Goal: Answer question/provide support

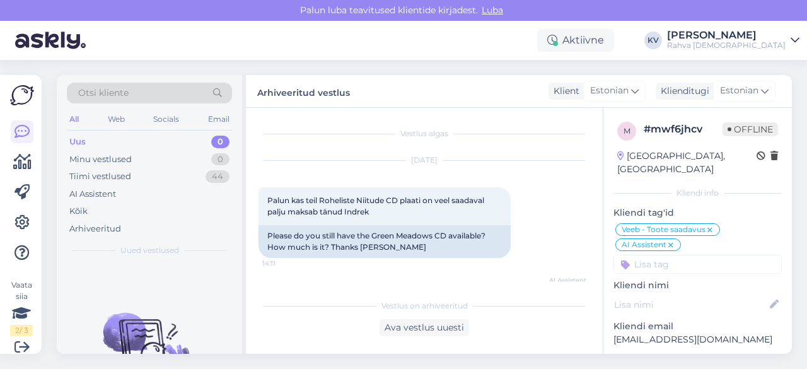
scroll to position [261, 0]
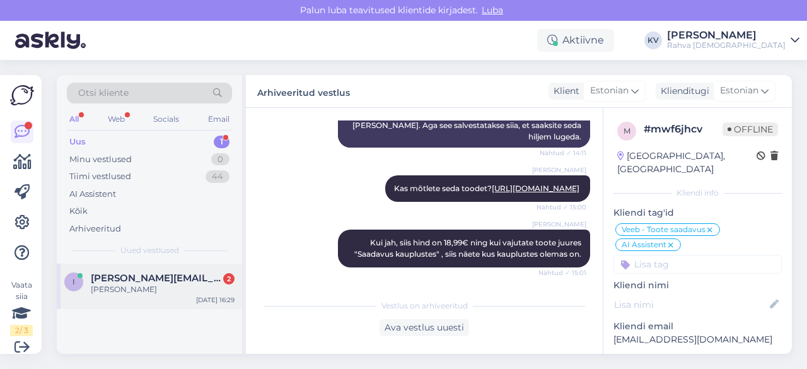
click at [129, 288] on div "[PERSON_NAME]" at bounding box center [163, 289] width 144 height 11
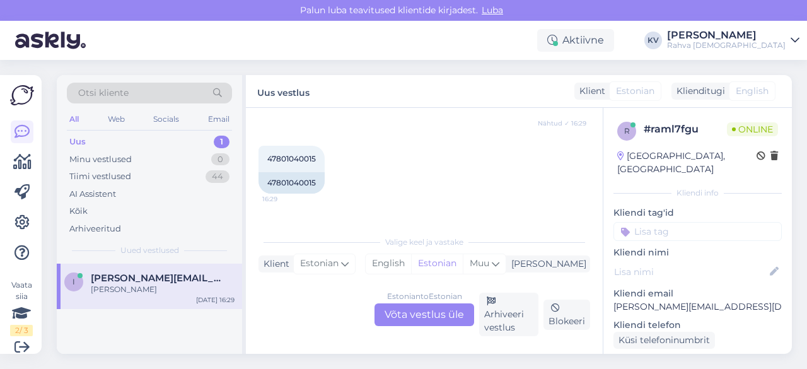
scroll to position [271, 0]
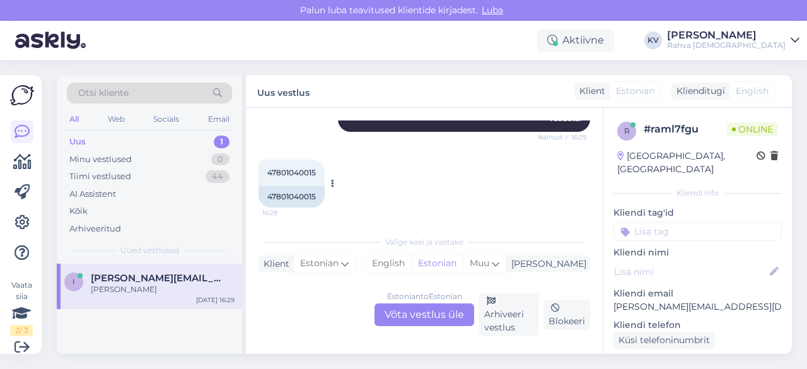
click at [289, 170] on span "47801040015" at bounding box center [291, 172] width 49 height 9
copy div "47801040015 16:29"
click at [418, 314] on div "Estonian to Estonian Võta vestlus üle" at bounding box center [425, 314] width 100 height 23
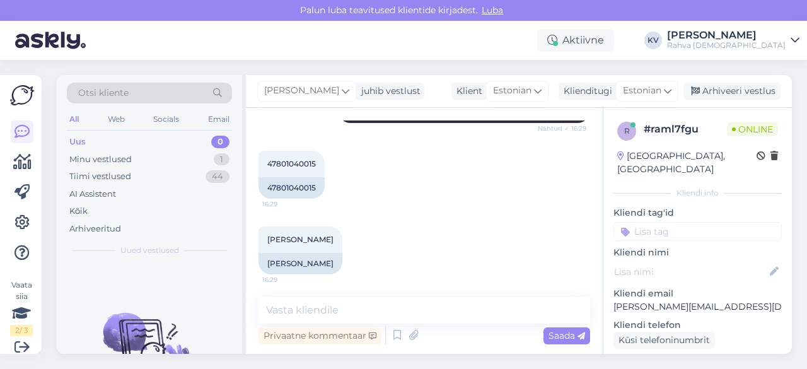
scroll to position [282, 0]
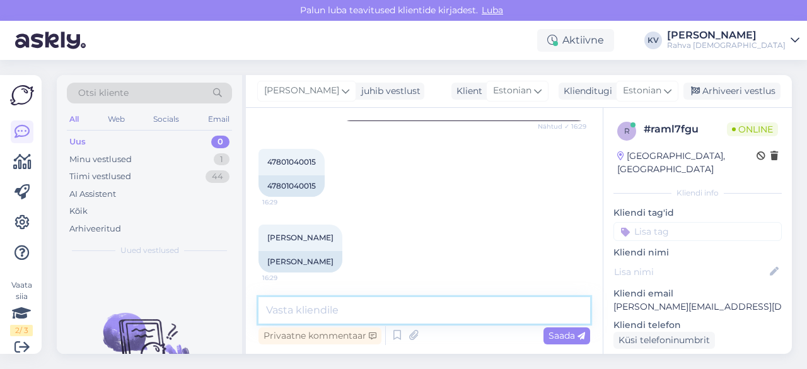
click at [353, 316] on textarea at bounding box center [425, 310] width 332 height 26
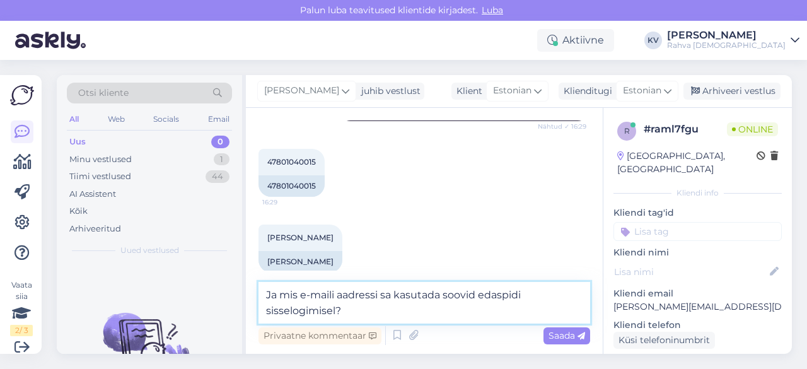
type textarea "Ja mis e-maili aadressi sa kasutada soovid edaspidi sisselogimisel?"
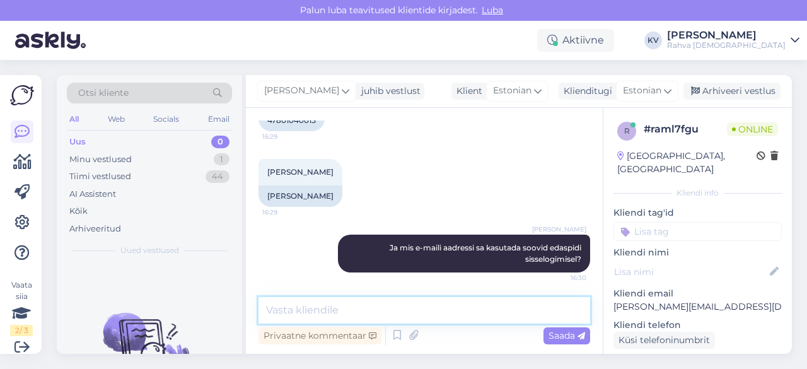
scroll to position [361, 0]
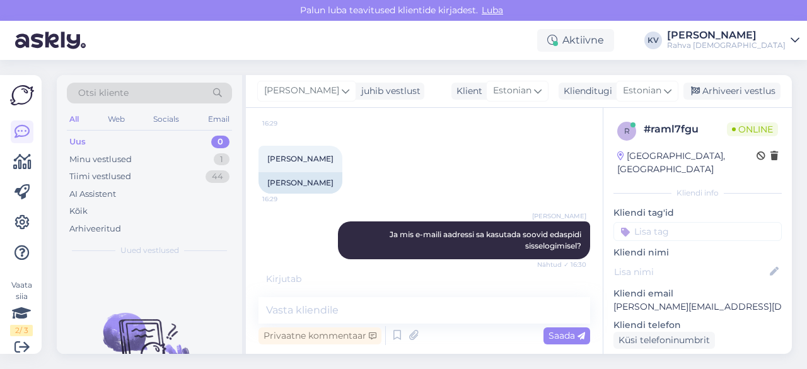
click at [660, 300] on p "[PERSON_NAME][EMAIL_ADDRESS][DOMAIN_NAME]" at bounding box center [698, 306] width 168 height 13
copy p "[PERSON_NAME][EMAIL_ADDRESS][DOMAIN_NAME]"
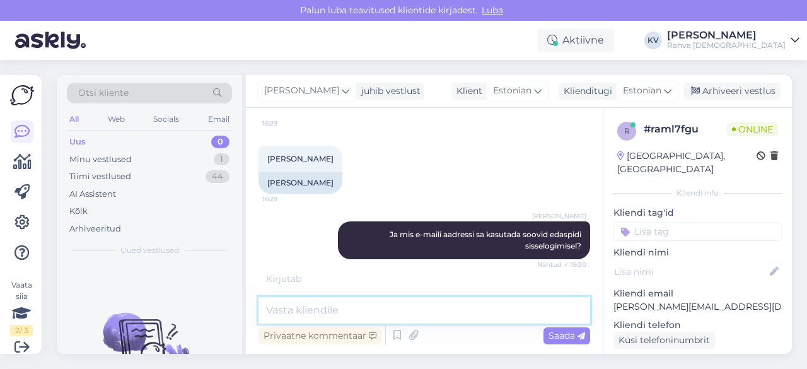
click at [417, 307] on textarea at bounding box center [425, 310] width 332 height 26
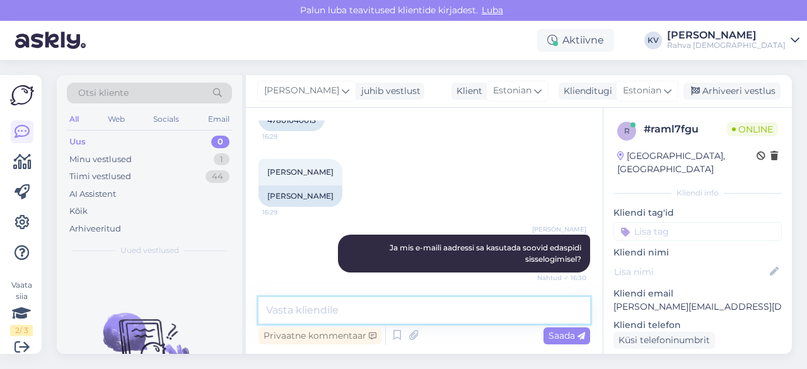
click at [417, 307] on textarea at bounding box center [425, 310] width 332 height 26
click at [363, 306] on textarea at bounding box center [425, 310] width 332 height 26
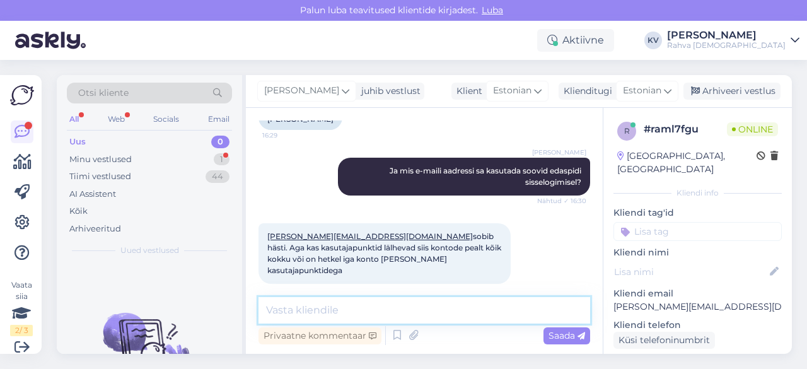
click at [395, 309] on textarea at bounding box center [425, 310] width 332 height 26
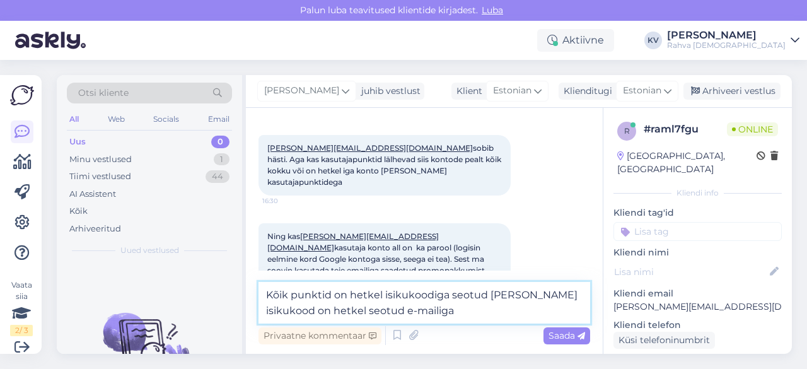
paste textarea "[EMAIL_ADDRESS][DOMAIN_NAME]"
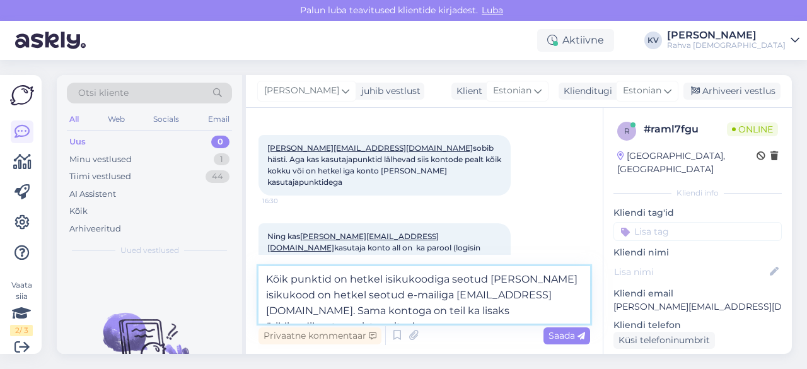
type textarea "Kõik punktid on hetkel isikukoodiga seotud [PERSON_NAME] isikukood on hetkel se…"
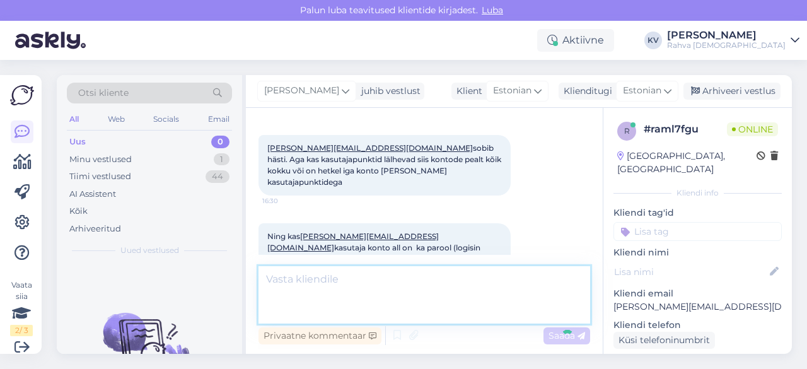
scroll to position [590, 0]
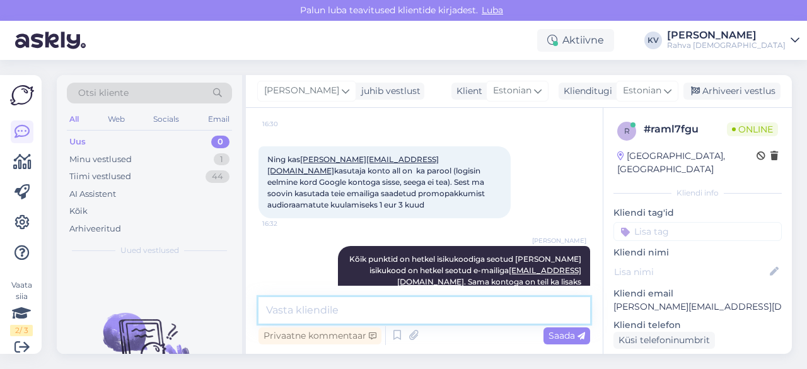
type textarea "S"
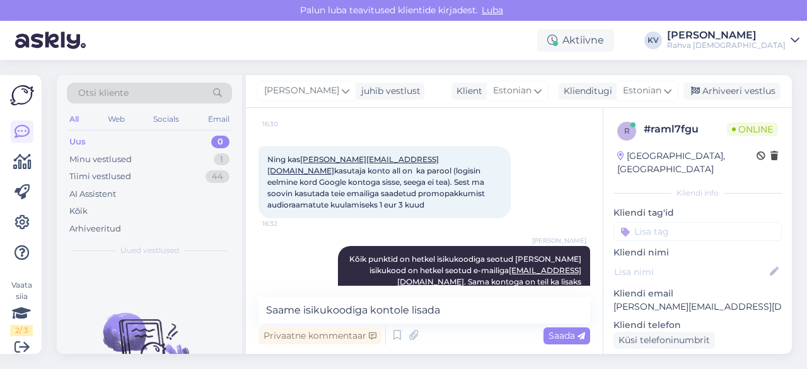
click at [649, 300] on p "[PERSON_NAME][EMAIL_ADDRESS][DOMAIN_NAME]" at bounding box center [698, 306] width 168 height 13
copy p "[PERSON_NAME][EMAIL_ADDRESS][DOMAIN_NAME]"
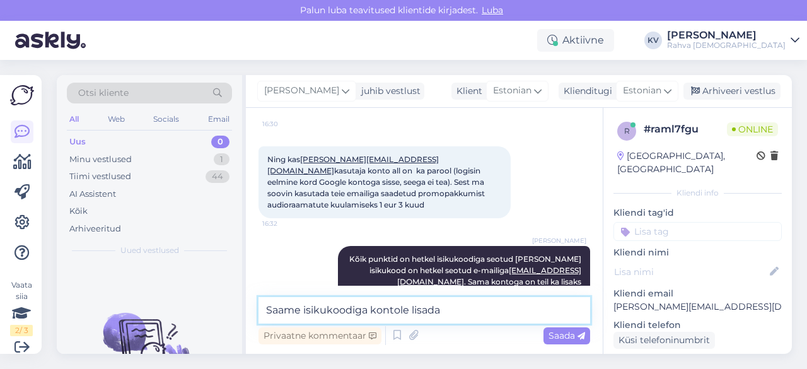
click at [477, 307] on textarea "Saame isikukoodiga kontole lisada" at bounding box center [425, 310] width 332 height 26
paste textarea "[PERSON_NAME][EMAIL_ADDRESS][DOMAIN_NAME]"
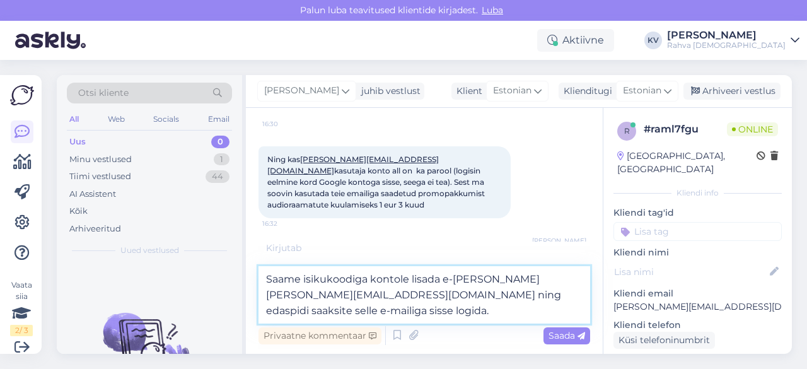
type textarea "Saame isikukoodiga kontole lisada e-[PERSON_NAME] [PERSON_NAME][EMAIL_ADDRESS][…"
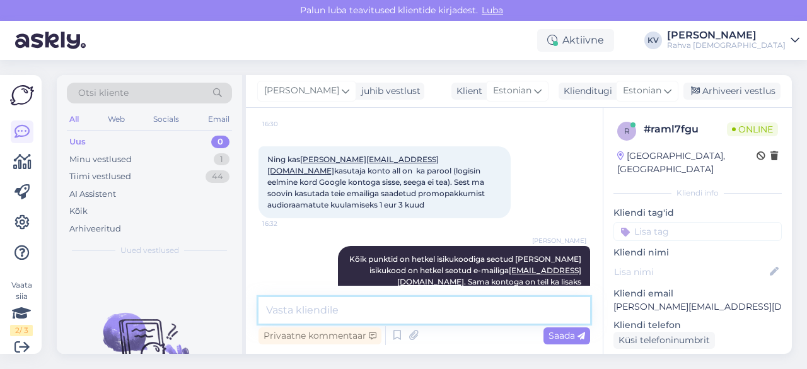
scroll to position [667, 0]
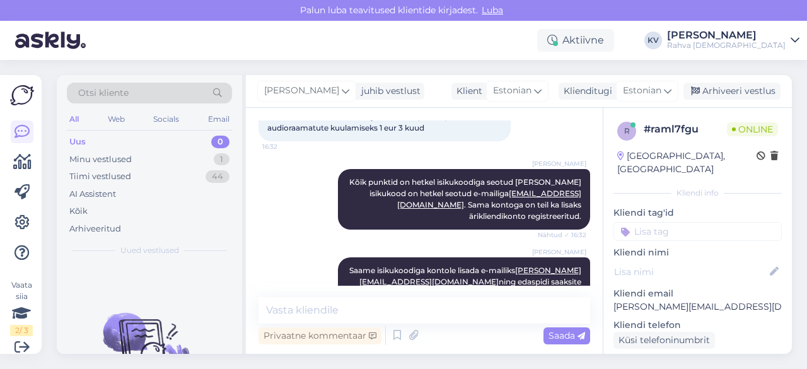
click at [671, 222] on input at bounding box center [698, 231] width 168 height 19
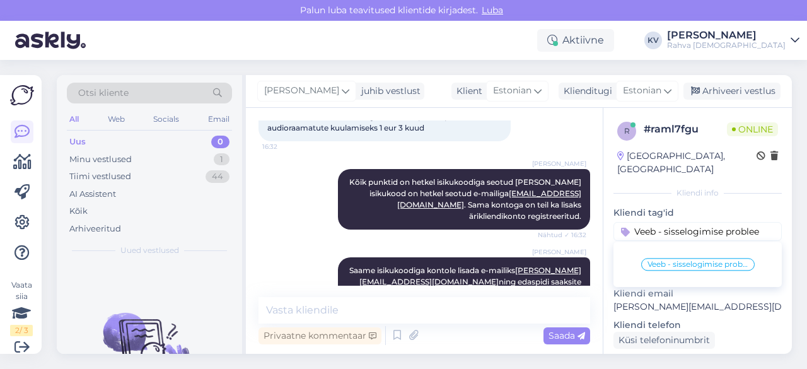
type input "Veeb - sisselogimise probleem"
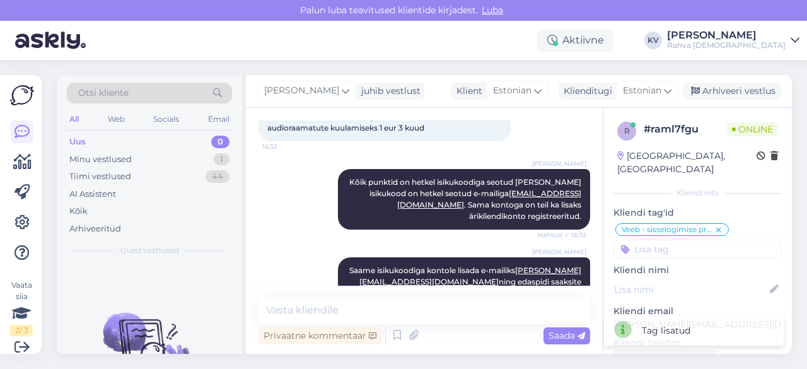
scroll to position [0, 0]
type input "Veeb - topeltkonto"
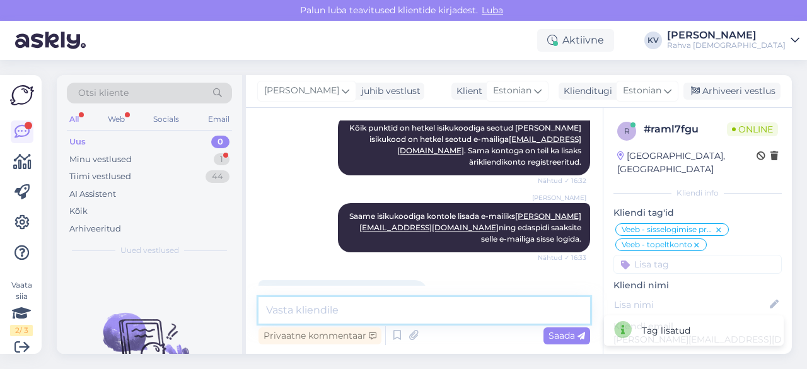
click at [372, 300] on textarea at bounding box center [425, 310] width 332 height 26
click at [367, 302] on textarea at bounding box center [425, 310] width 332 height 26
click at [290, 308] on textarea at bounding box center [425, 310] width 332 height 26
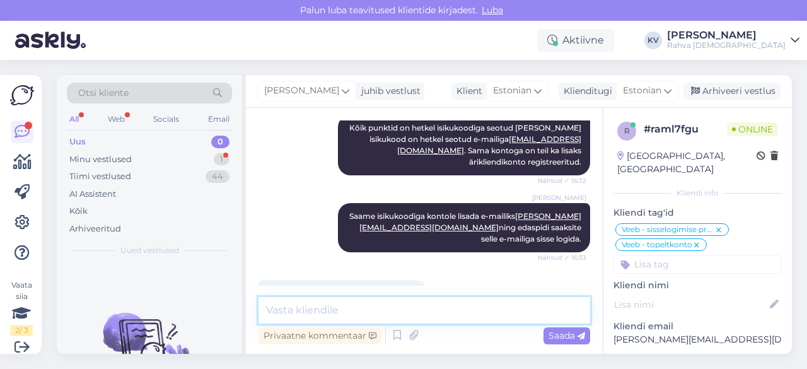
click at [290, 308] on textarea at bounding box center [425, 310] width 332 height 26
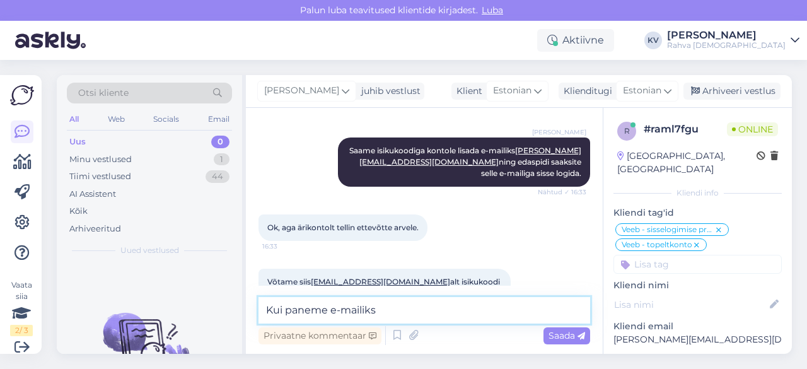
paste textarea "[PERSON_NAME][EMAIL_ADDRESS][DOMAIN_NAME]"
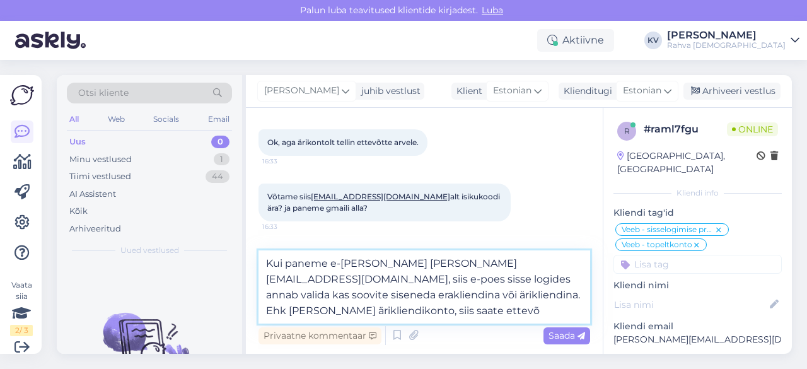
scroll to position [885, 0]
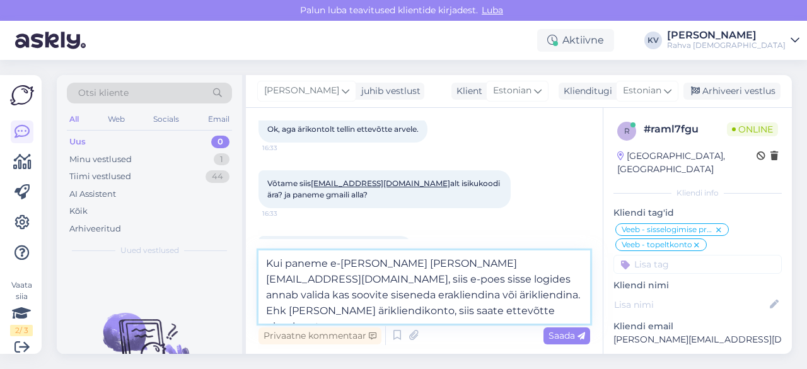
type textarea "Kui paneme e-[PERSON_NAME] [PERSON_NAME][EMAIL_ADDRESS][DOMAIN_NAME], siis e-po…"
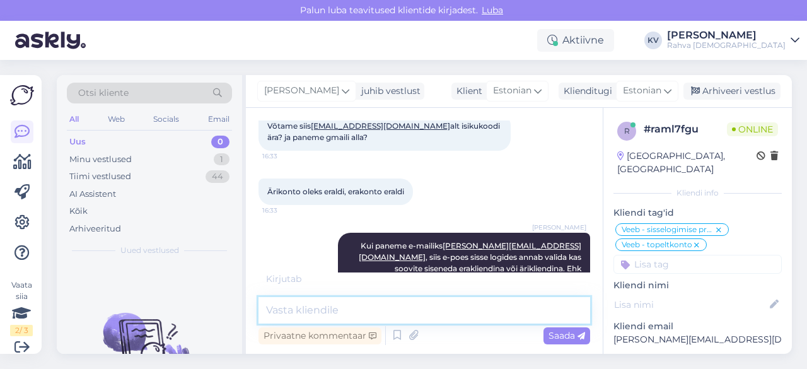
scroll to position [983, 0]
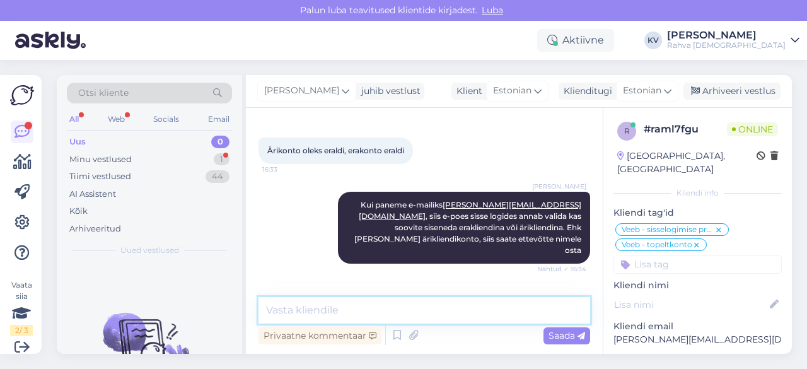
click at [332, 315] on textarea at bounding box center [425, 310] width 332 height 26
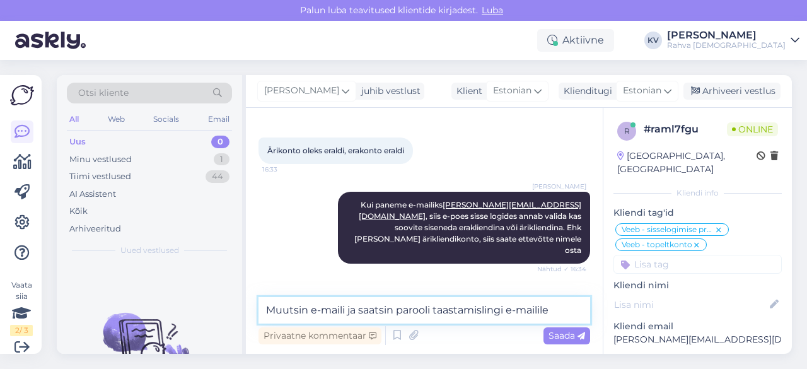
paste textarea "[PERSON_NAME][EMAIL_ADDRESS][DOMAIN_NAME]"
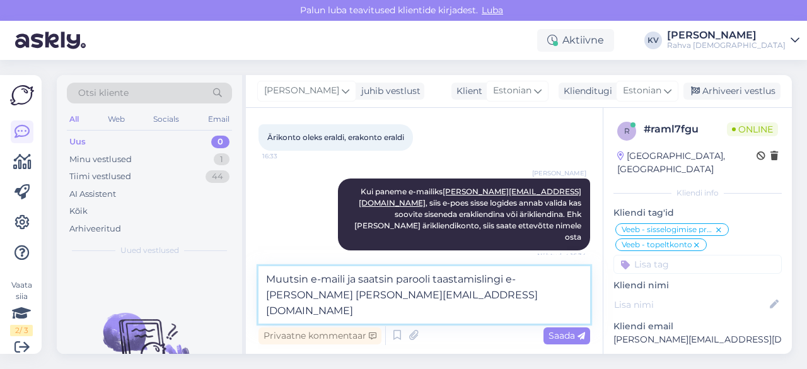
type textarea "Muutsin e-maili ja saatsin parooli taastamislingi e-[PERSON_NAME] [PERSON_NAME]…"
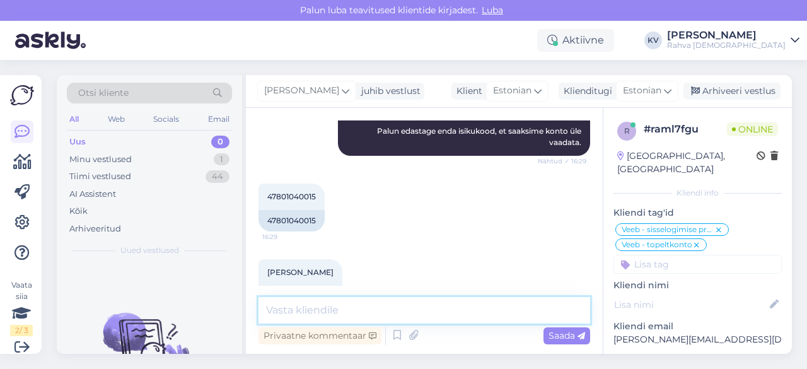
scroll to position [230, 0]
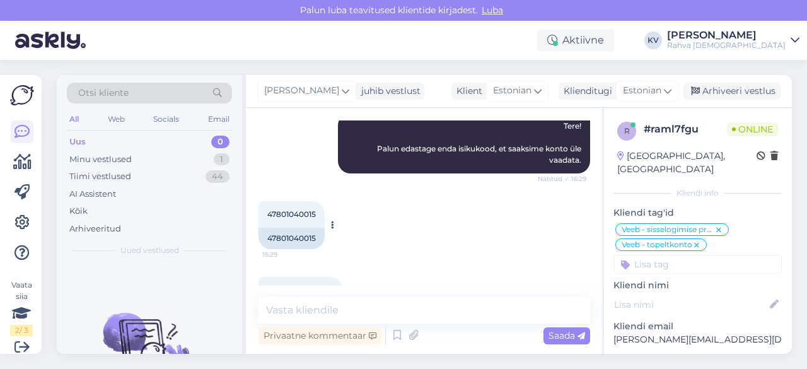
click at [299, 215] on span "47801040015" at bounding box center [291, 213] width 49 height 9
copy div "47801040015 16:29"
click at [660, 333] on p "[PERSON_NAME][EMAIL_ADDRESS][DOMAIN_NAME]" at bounding box center [698, 339] width 168 height 13
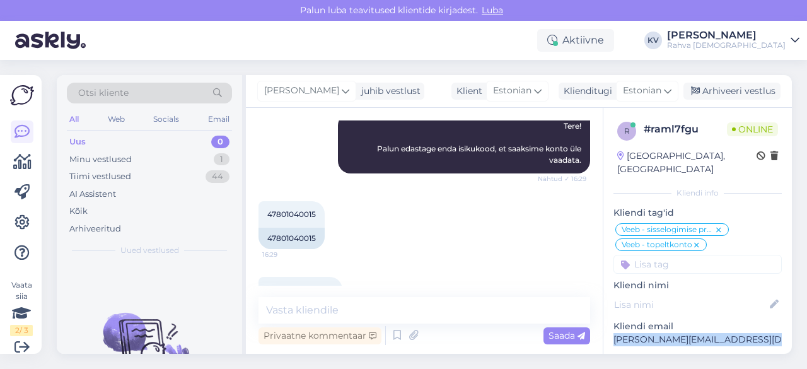
click at [660, 333] on p "[PERSON_NAME][EMAIL_ADDRESS][DOMAIN_NAME]" at bounding box center [698, 339] width 168 height 13
copy p "[PERSON_NAME][EMAIL_ADDRESS][DOMAIN_NAME]"
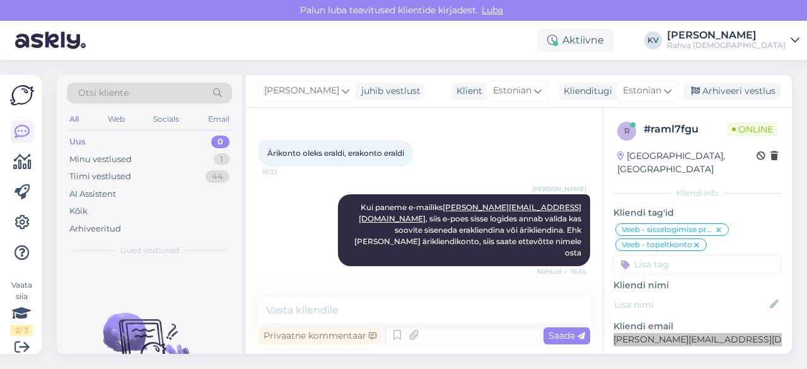
scroll to position [1049, 0]
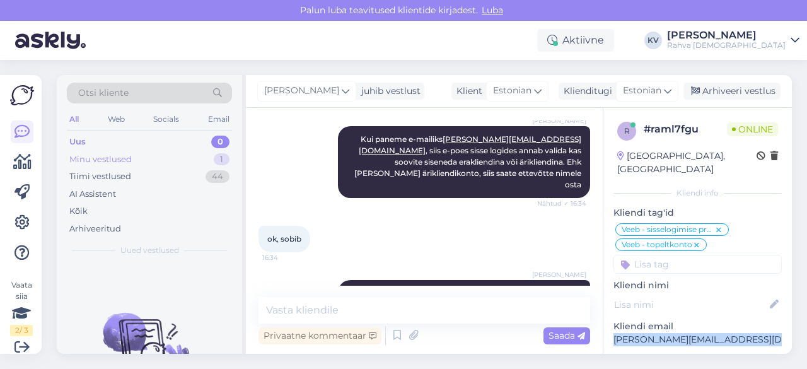
click at [169, 156] on div "Minu vestlused 1" at bounding box center [149, 160] width 165 height 18
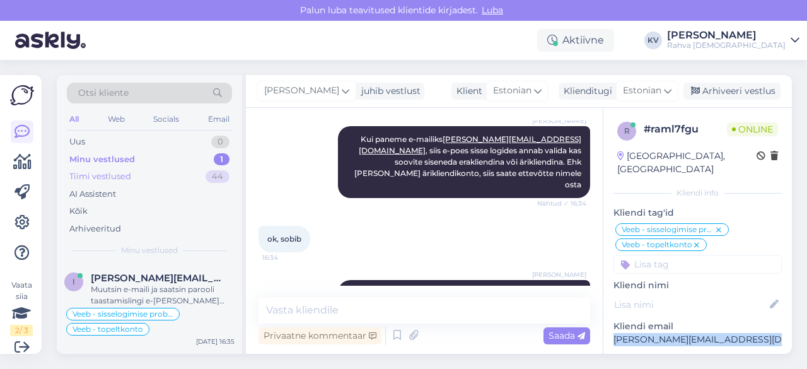
click at [141, 180] on div "Tiimi vestlused 44" at bounding box center [149, 177] width 165 height 18
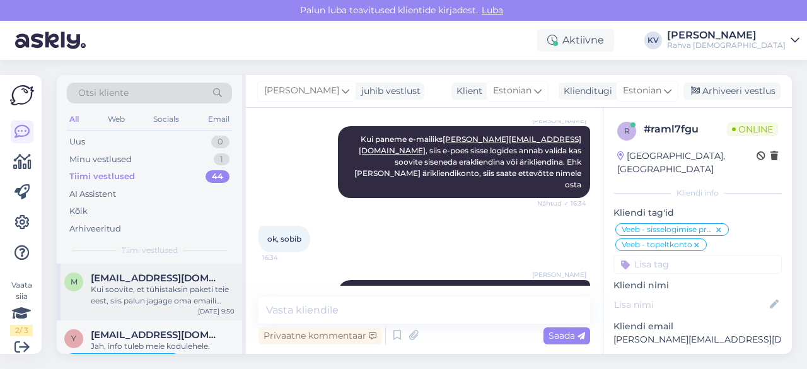
click at [141, 305] on div "Kui soovite, et tühistaksin paketi teie eest, siis palun jagage oma emaili aadr…" at bounding box center [163, 295] width 144 height 23
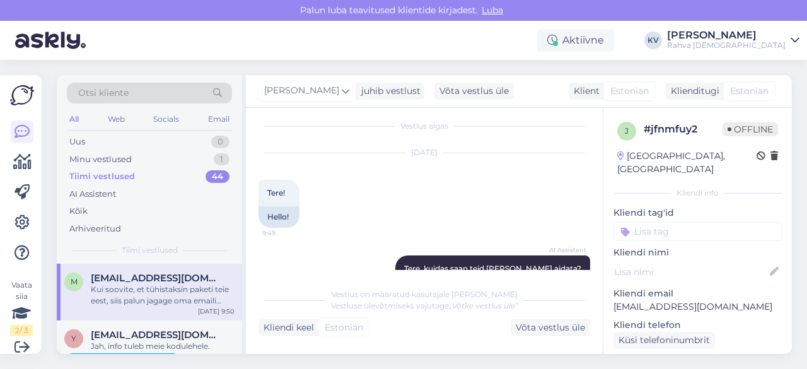
scroll to position [197, 0]
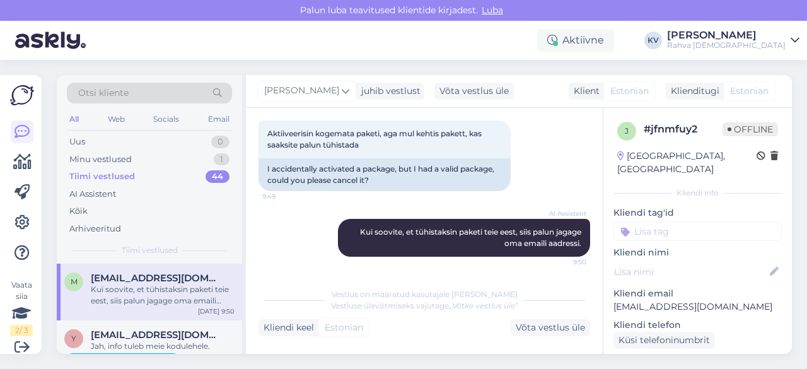
click at [682, 222] on input at bounding box center [698, 231] width 168 height 19
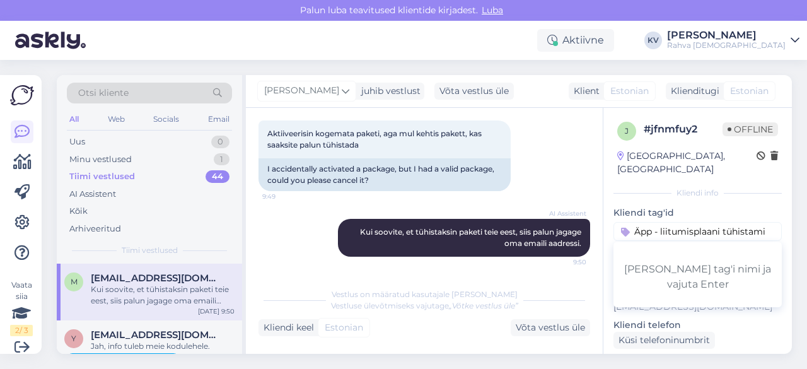
scroll to position [0, 0]
type input "Äpp - liitumisplaani tühistamine"
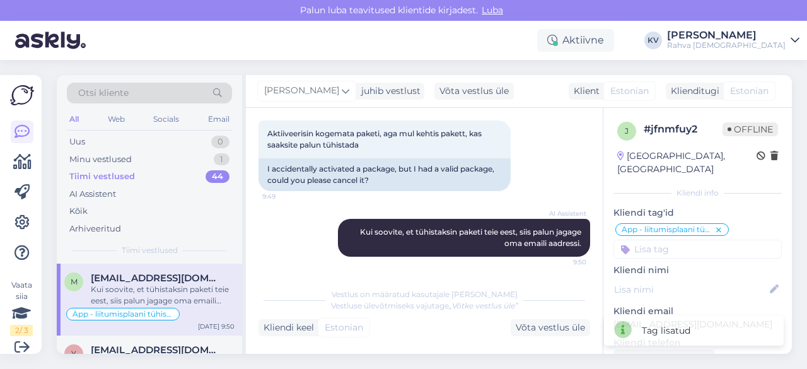
click at [669, 240] on input at bounding box center [698, 249] width 168 height 19
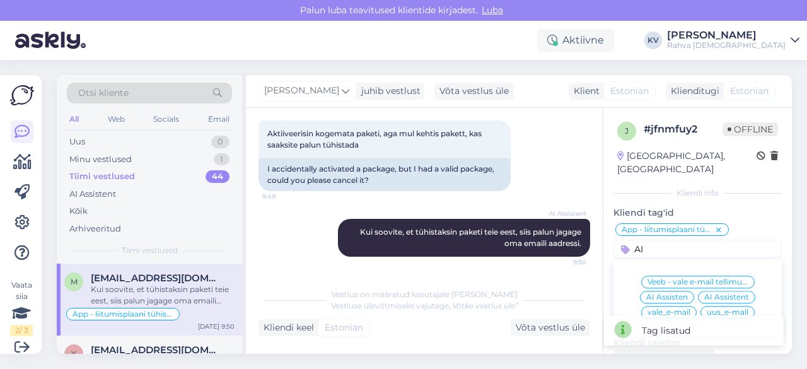
type input "AI"
click at [720, 293] on span "AI Assistent" at bounding box center [727, 297] width 45 height 8
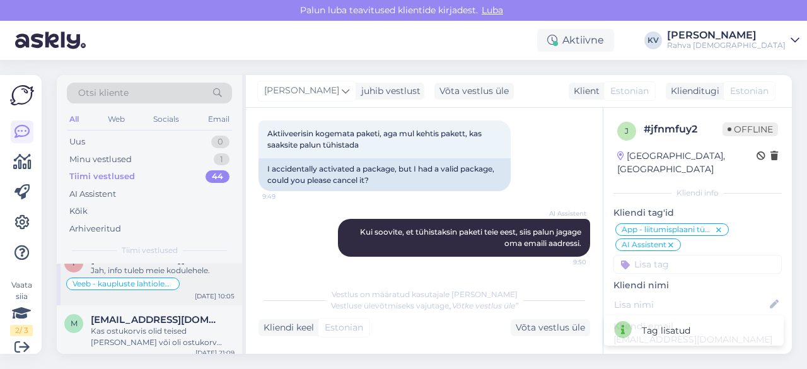
scroll to position [126, 0]
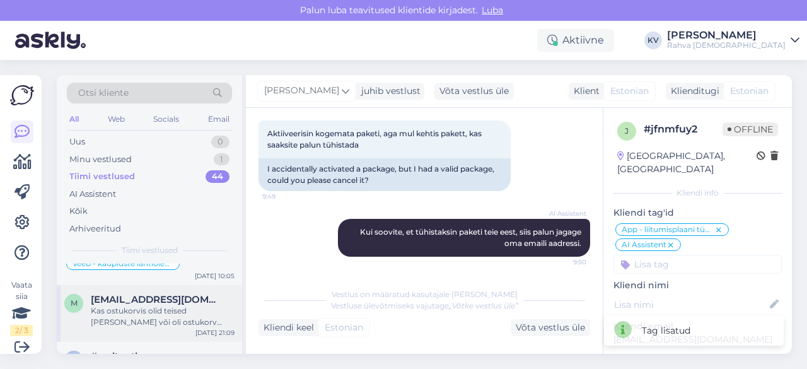
click at [132, 311] on div "Kas ostukorvis olid teised [PERSON_NAME] või oli ostukorv täitsa tühi?" at bounding box center [163, 316] width 144 height 23
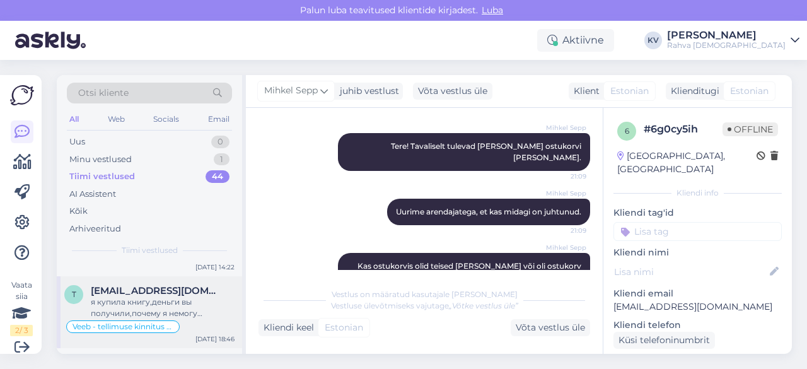
scroll to position [189, 0]
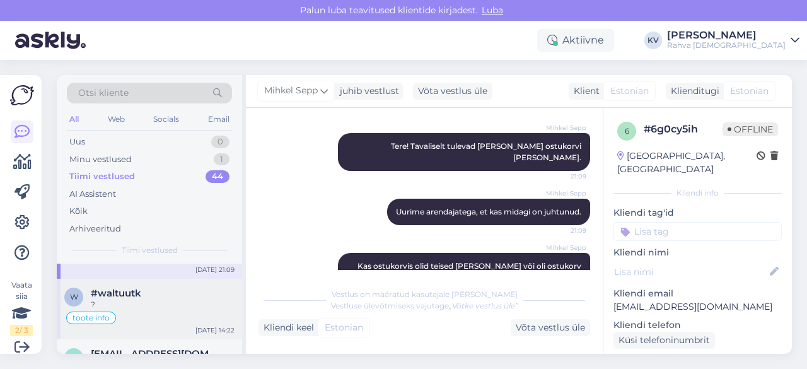
click at [150, 310] on div "toote info" at bounding box center [149, 317] width 170 height 15
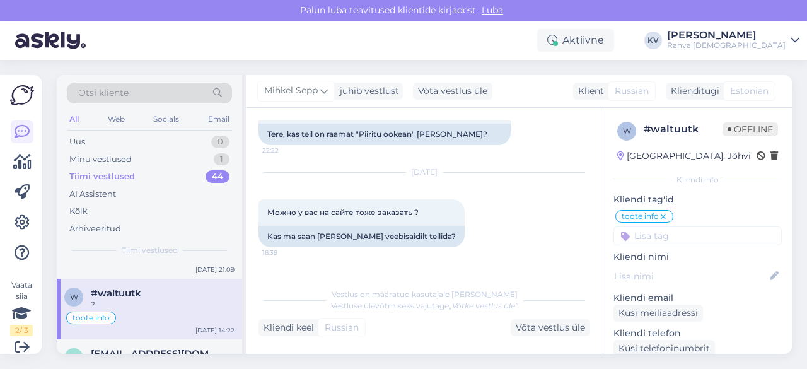
scroll to position [1648, 0]
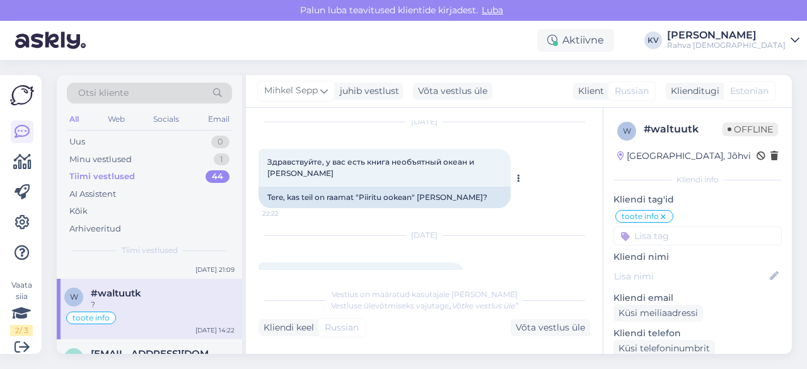
drag, startPoint x: 428, startPoint y: 229, endPoint x: 497, endPoint y: 228, distance: 69.4
click at [497, 208] on div "Tere, kas teil on raamat "Piiritu ookean" [PERSON_NAME]?" at bounding box center [385, 197] width 252 height 21
copy div "[PERSON_NAME]"
click at [106, 203] on div "Kõik" at bounding box center [149, 212] width 165 height 18
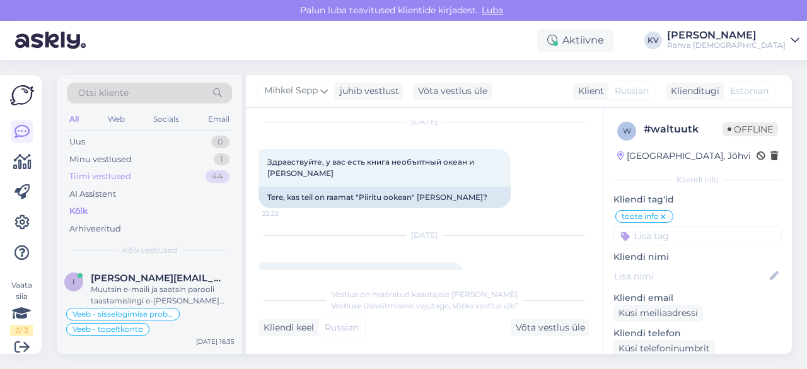
click at [134, 182] on div "Tiimi vestlused 44" at bounding box center [149, 177] width 165 height 18
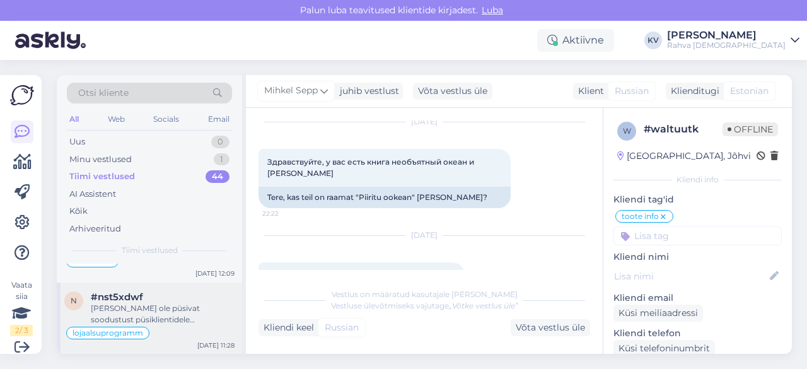
scroll to position [1009, 0]
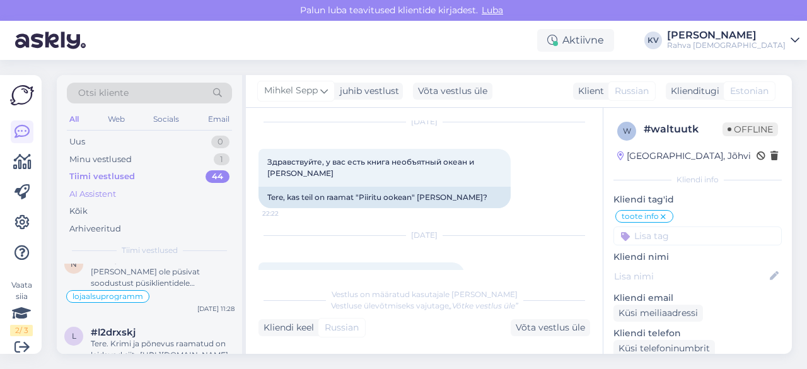
click at [103, 188] on div "AI Assistent" at bounding box center [92, 194] width 47 height 13
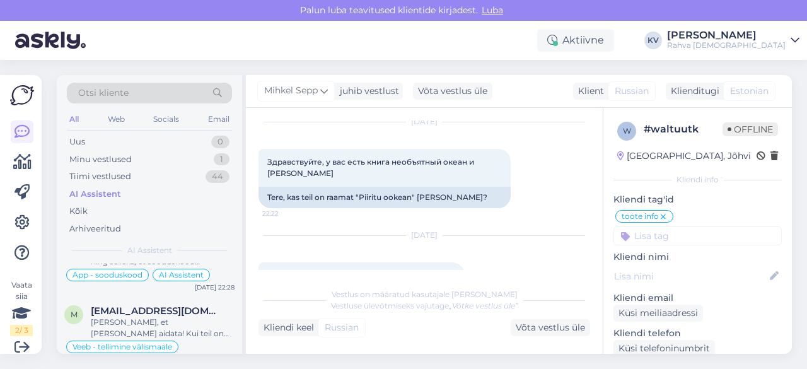
scroll to position [0, 0]
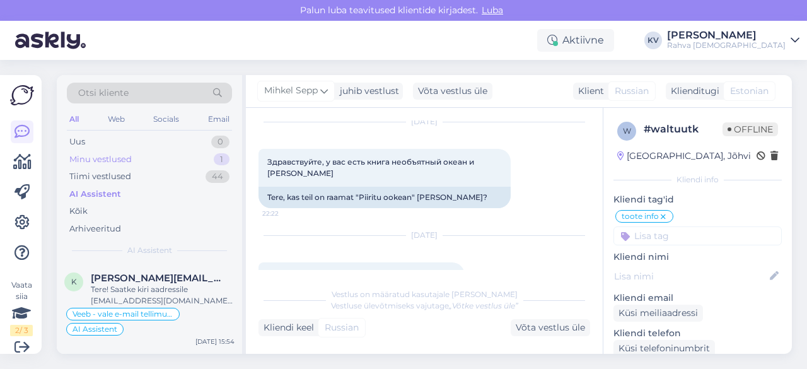
click at [133, 160] on div "Minu vestlused 1" at bounding box center [149, 160] width 165 height 18
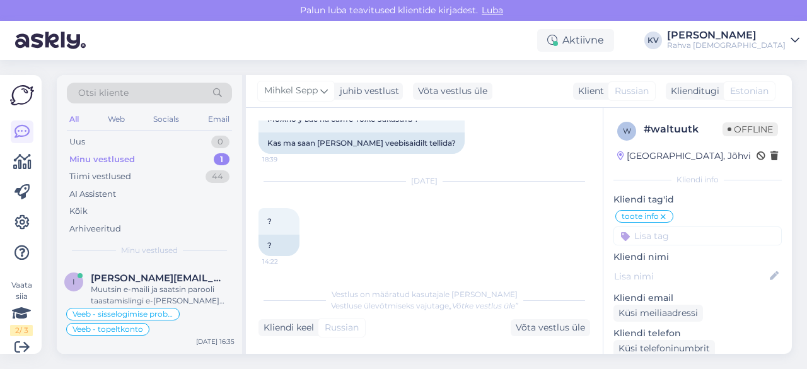
click at [107, 153] on div "Minu vestlused" at bounding box center [102, 159] width 66 height 13
click at [138, 273] on span "[PERSON_NAME][EMAIL_ADDRESS][DOMAIN_NAME]" at bounding box center [156, 278] width 131 height 11
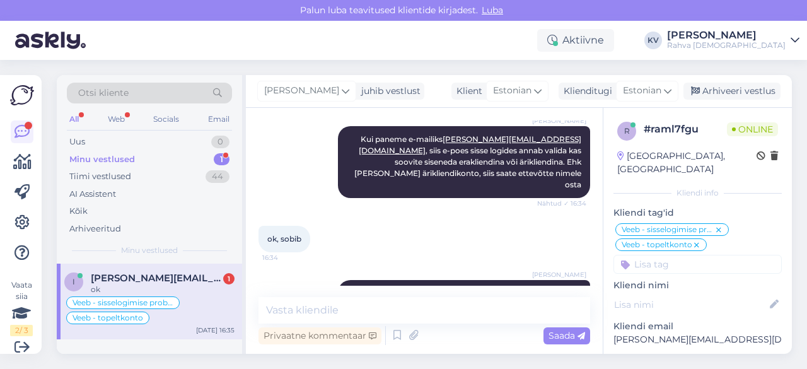
scroll to position [1103, 0]
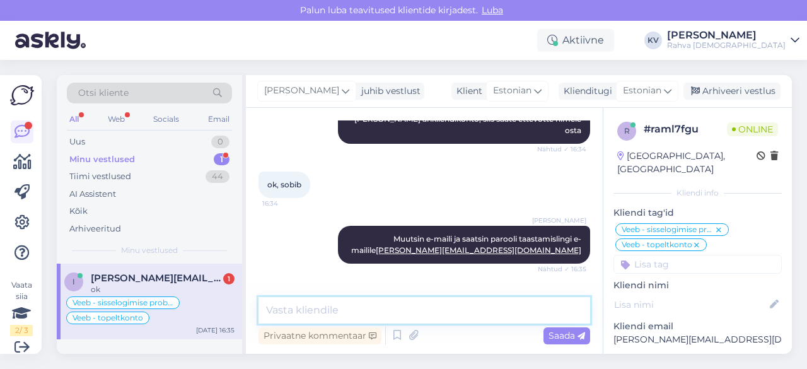
click at [388, 320] on textarea at bounding box center [425, 310] width 332 height 26
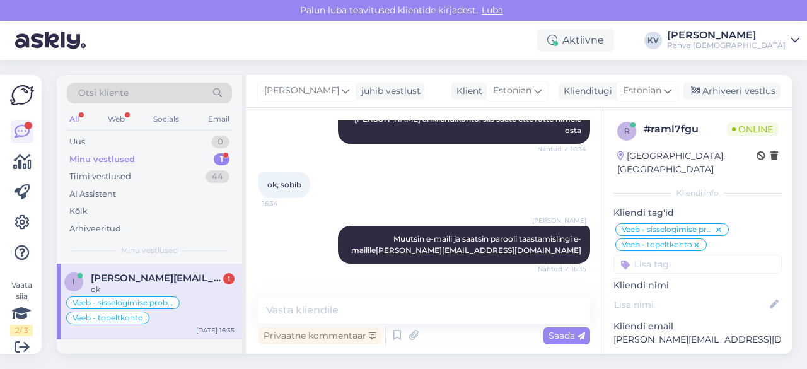
click at [198, 281] on span "[PERSON_NAME][EMAIL_ADDRESS][DOMAIN_NAME]" at bounding box center [156, 278] width 131 height 11
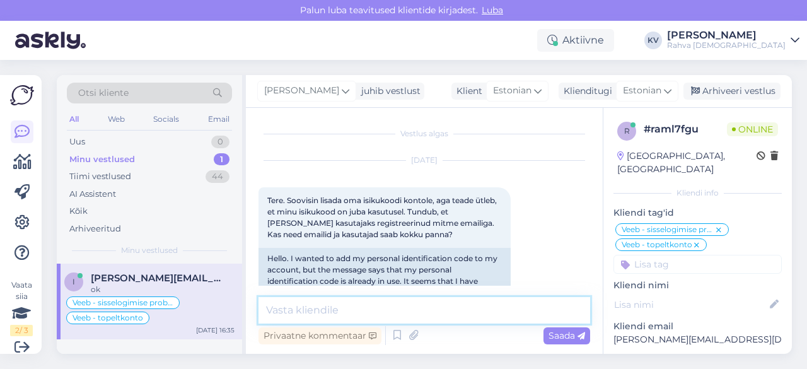
click at [328, 302] on textarea at bounding box center [425, 310] width 332 height 26
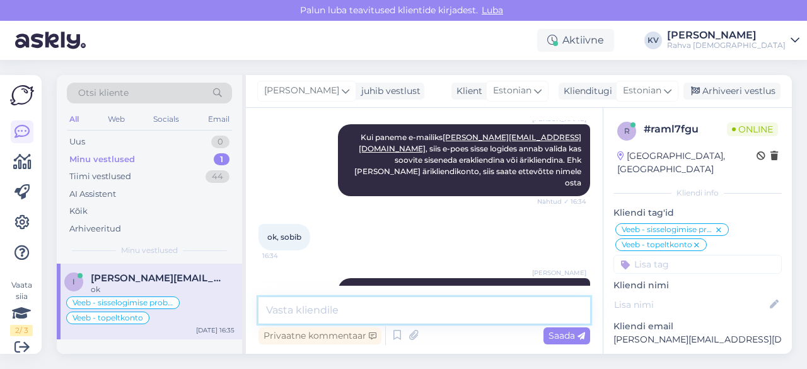
scroll to position [1103, 0]
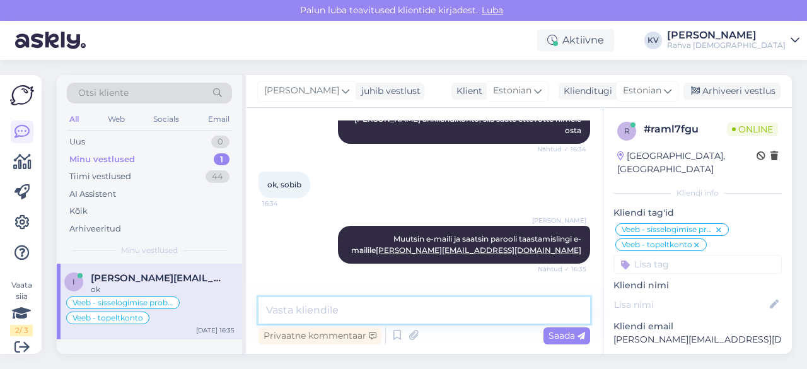
click at [351, 312] on textarea at bounding box center [425, 310] width 332 height 26
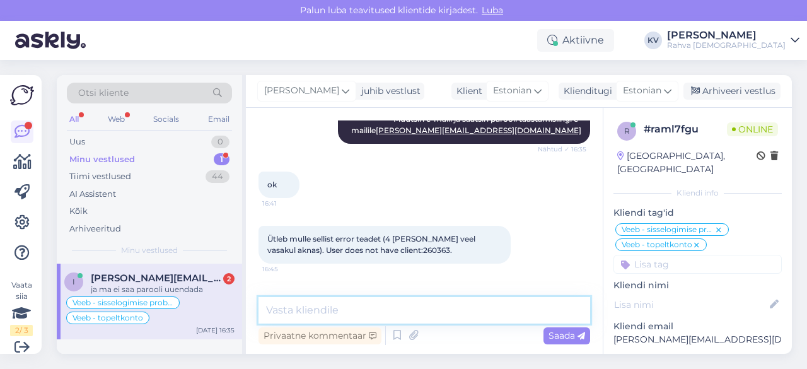
click at [384, 311] on textarea at bounding box center [425, 310] width 332 height 26
click at [334, 300] on textarea at bounding box center [425, 310] width 332 height 26
click at [318, 305] on textarea at bounding box center [425, 310] width 332 height 26
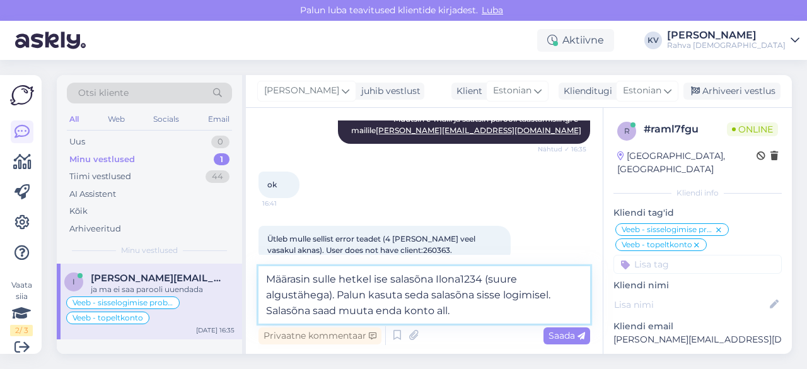
type textarea "Määrasin sulle hetkel ise salasõna Ilona1234 (suure algustähega). Palun kasuta …"
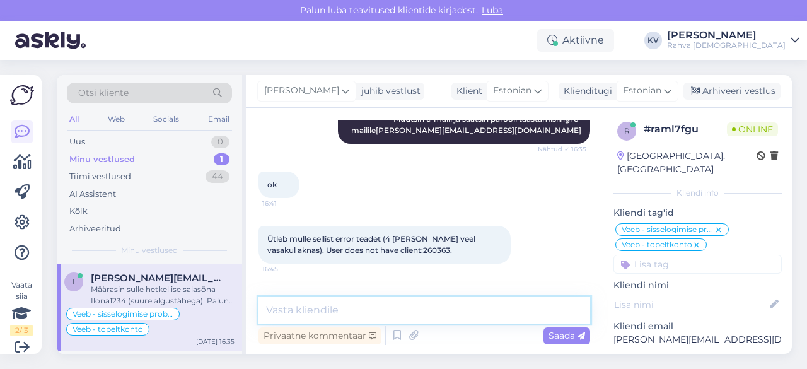
scroll to position [1300, 0]
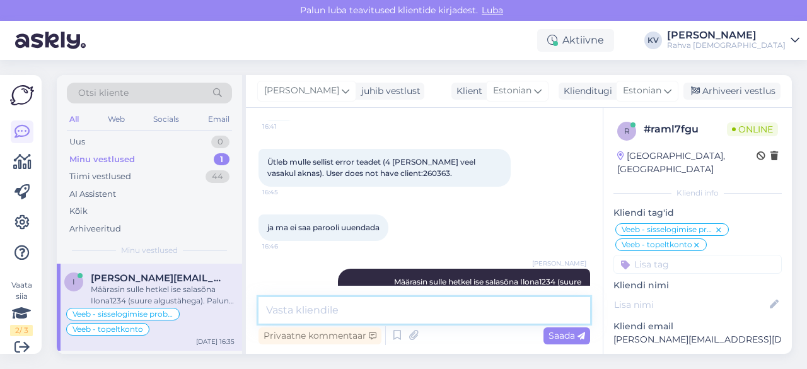
click at [386, 306] on textarea at bounding box center [425, 310] width 332 height 26
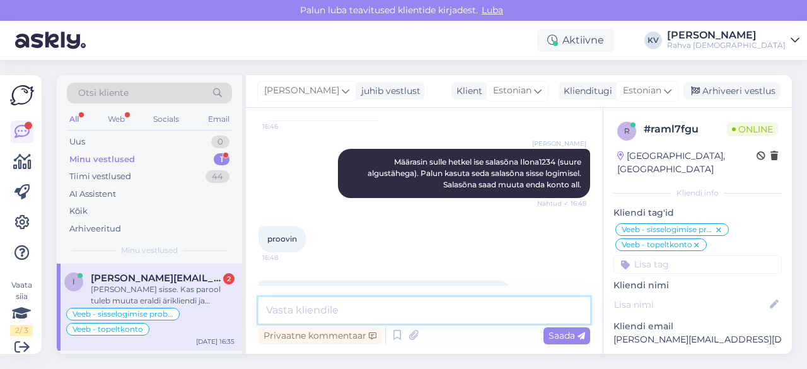
click at [383, 303] on textarea at bounding box center [425, 310] width 332 height 26
click at [405, 303] on textarea at bounding box center [425, 310] width 332 height 26
type textarea "Piisab ühest kohast."
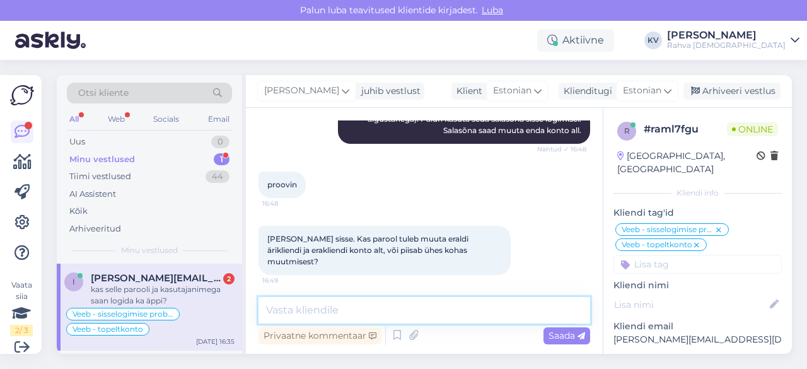
scroll to position [1583, 0]
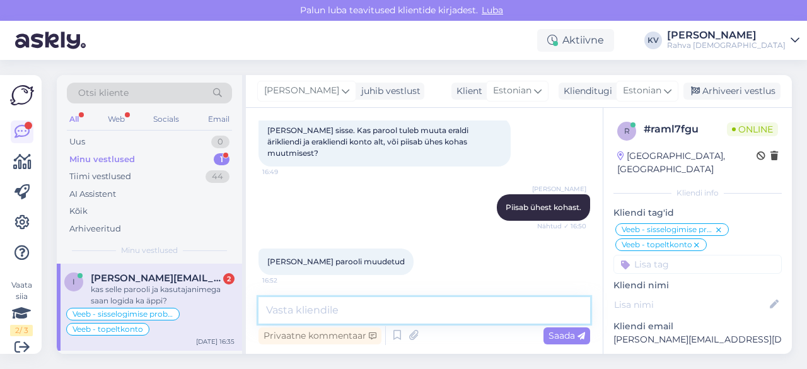
click at [336, 308] on textarea at bounding box center [425, 310] width 332 height 26
click at [352, 303] on textarea at bounding box center [425, 310] width 332 height 26
type textarea "Jah"
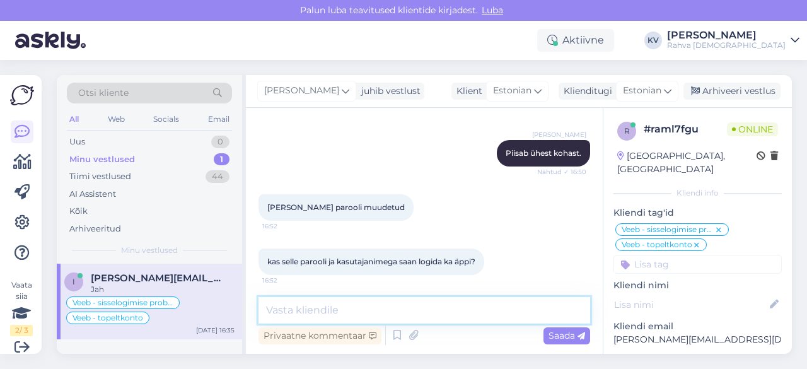
click at [352, 303] on textarea at bounding box center [425, 310] width 332 height 26
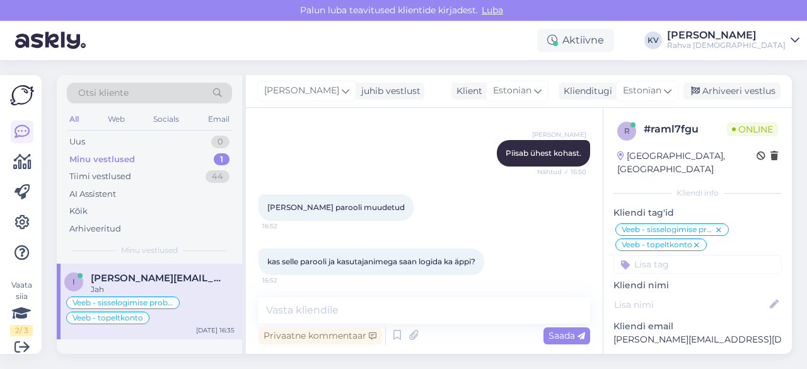
click at [414, 14] on div "[PERSON_NAME] teavitused klientide kirjadest. [GEOGRAPHIC_DATA]" at bounding box center [403, 10] width 807 height 21
click at [23, 221] on icon at bounding box center [22, 222] width 15 height 15
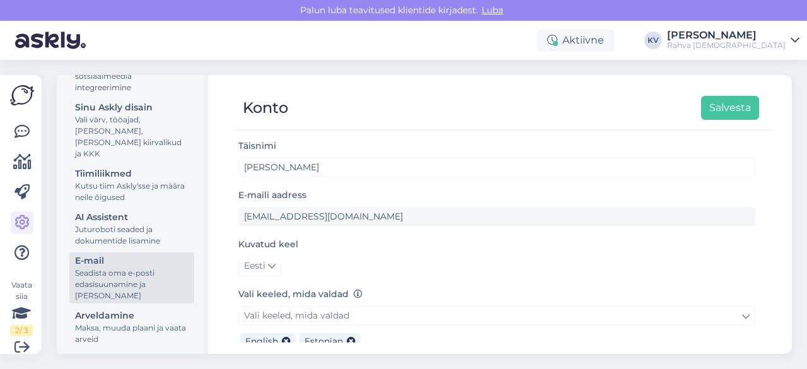
scroll to position [193, 0]
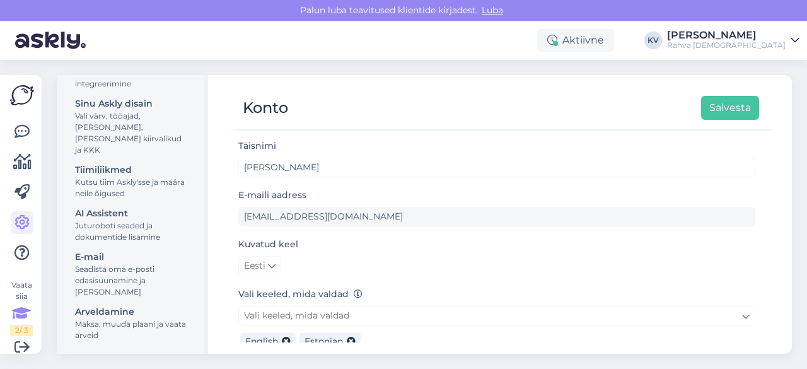
click at [20, 300] on div "Vaata siia 2 / 3" at bounding box center [21, 307] width 23 height 57
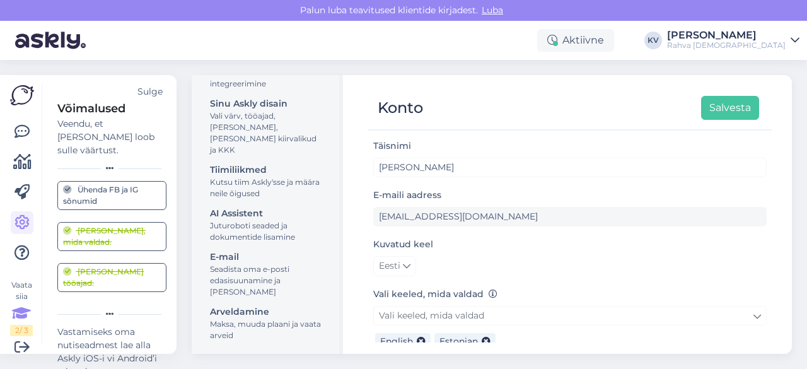
click at [92, 185] on div "Ühenda FB ja IG sõnumid" at bounding box center [112, 195] width 98 height 23
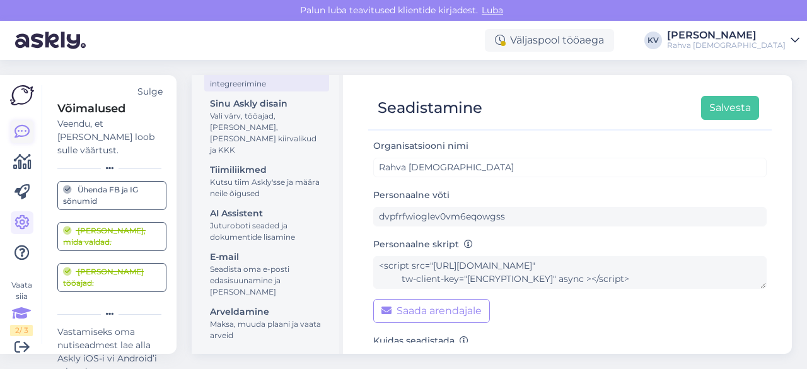
click at [16, 134] on icon at bounding box center [22, 131] width 15 height 15
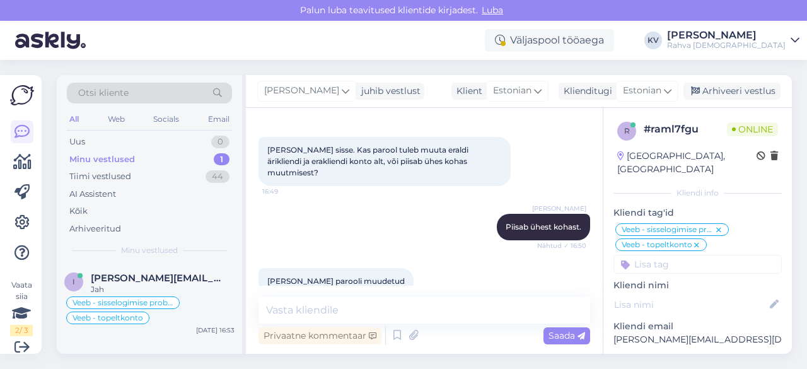
scroll to position [1637, 0]
